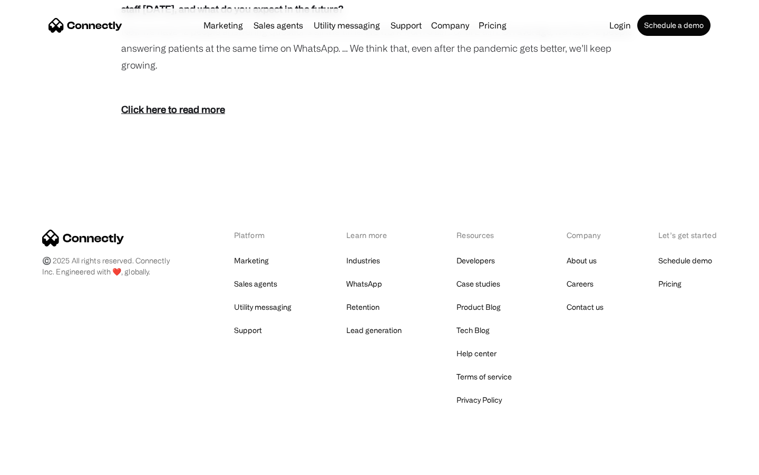
scroll to position [1908, 0]
